Goal: Task Accomplishment & Management: Manage account settings

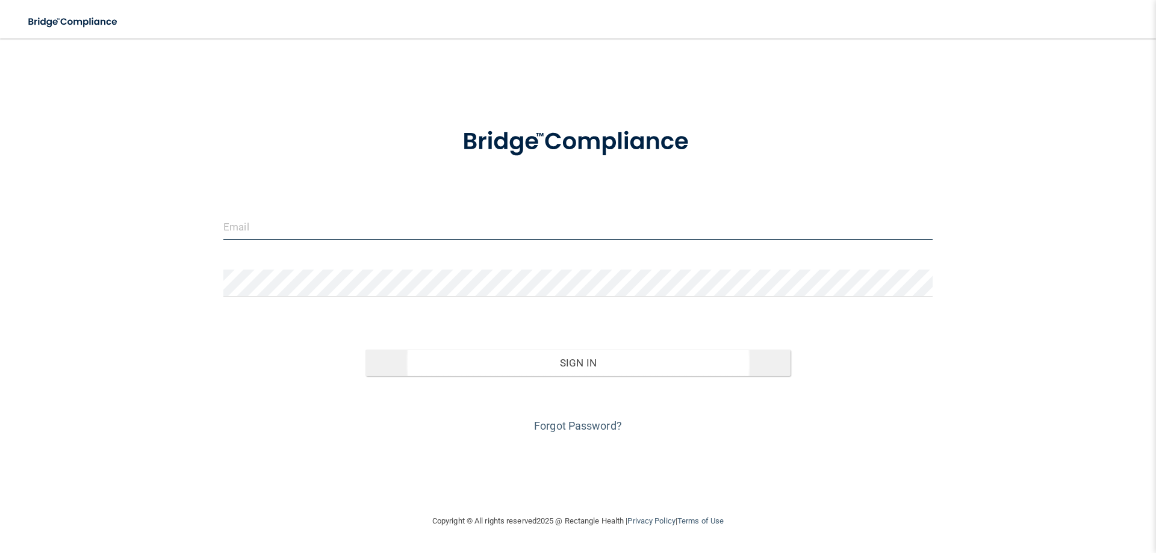
type input "[PERSON_NAME][EMAIL_ADDRESS][DOMAIN_NAME]"
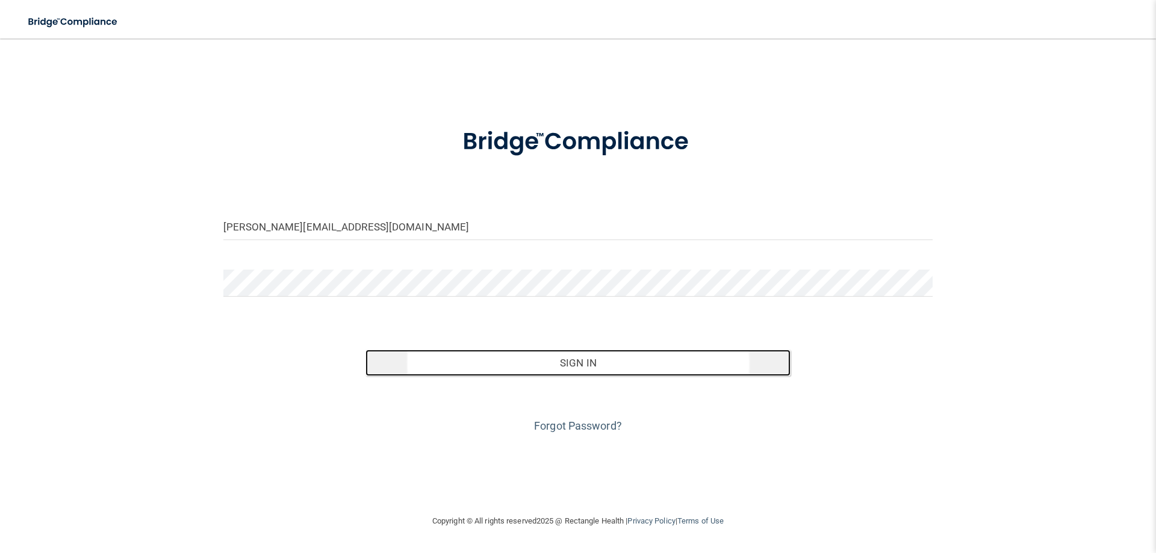
click at [500, 352] on button "Sign In" at bounding box center [578, 363] width 426 height 26
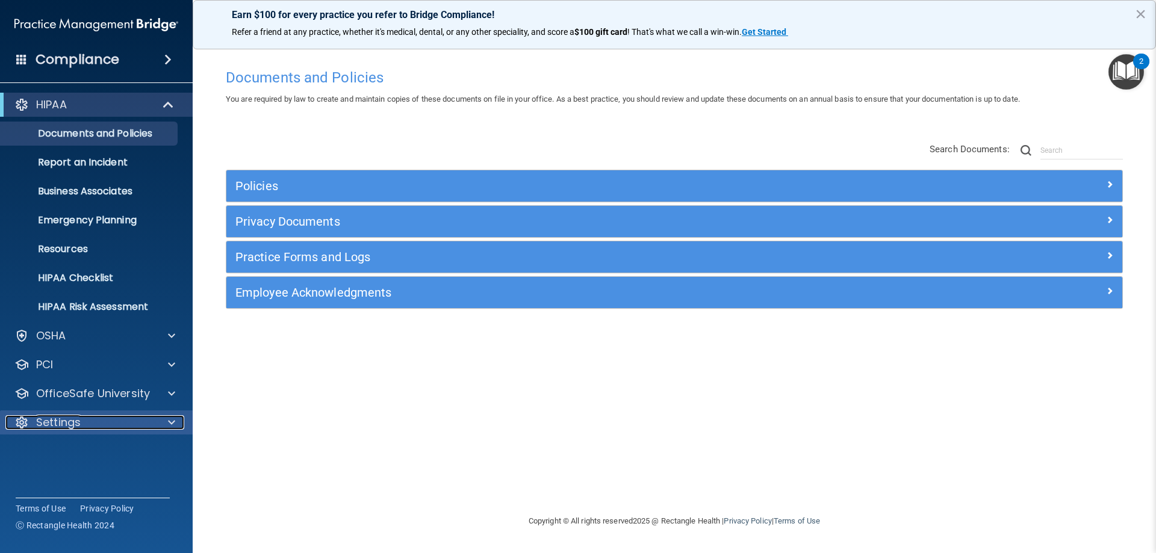
click at [55, 418] on p "Settings" at bounding box center [58, 422] width 45 height 14
click at [78, 452] on p "My Account" at bounding box center [90, 451] width 164 height 12
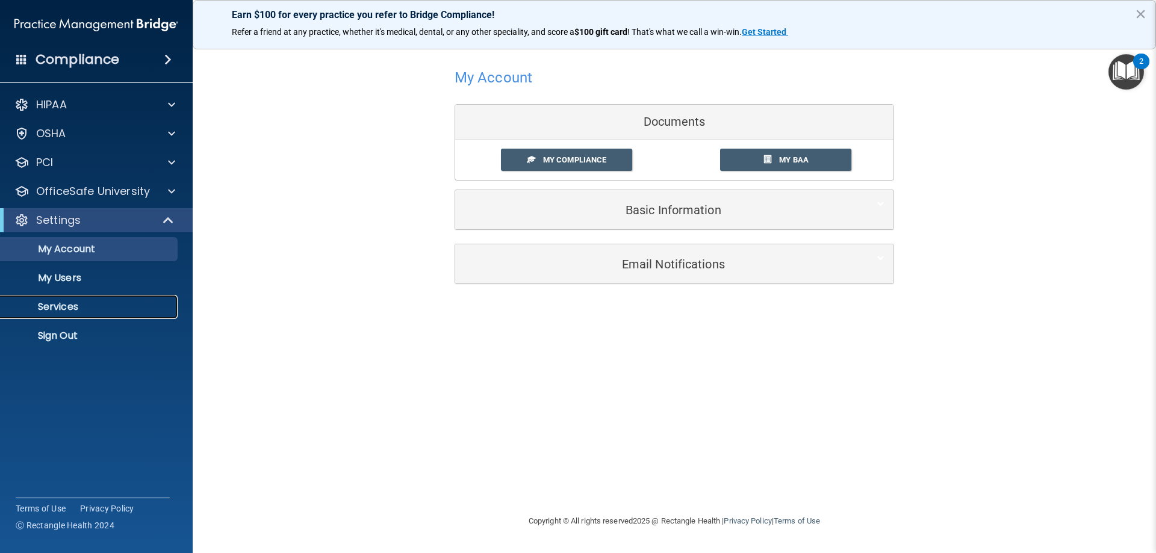
click at [94, 305] on p "Services" at bounding box center [90, 307] width 164 height 12
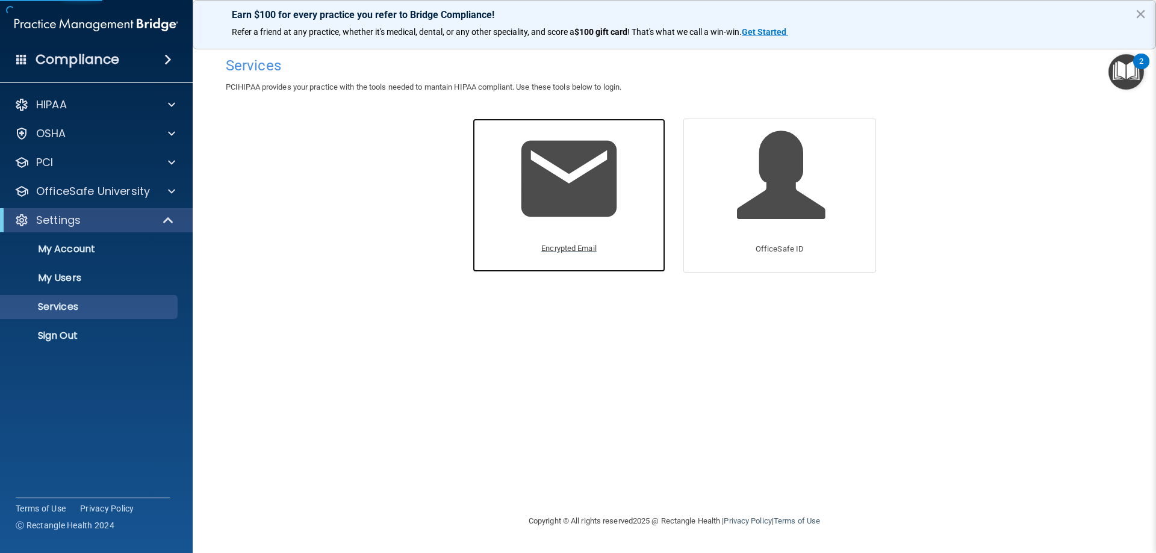
click at [559, 226] on img at bounding box center [569, 179] width 114 height 114
